Goal: Navigation & Orientation: Understand site structure

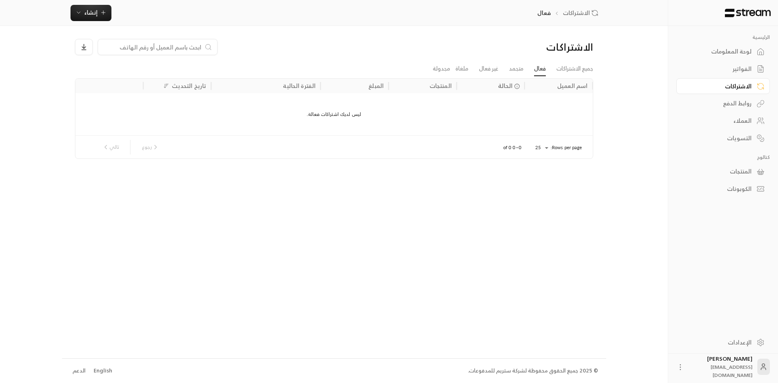
click at [748, 99] on div "روابط الدفع" at bounding box center [718, 103] width 65 height 8
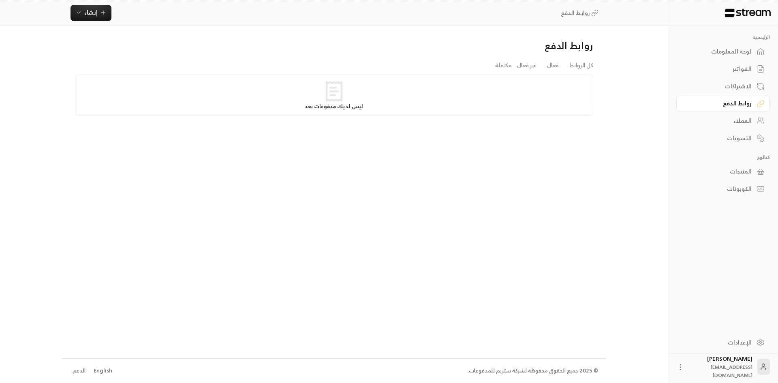
click at [747, 115] on link "العملاء" at bounding box center [723, 121] width 94 height 16
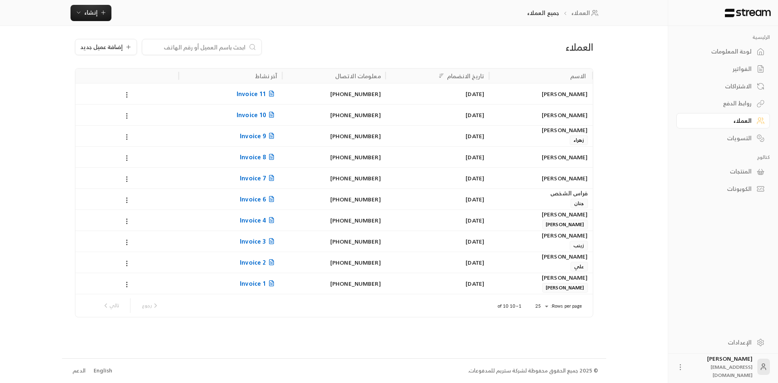
click at [735, 49] on div "لوحة المعلومات" at bounding box center [718, 51] width 65 height 8
